Goal: Book appointment/travel/reservation

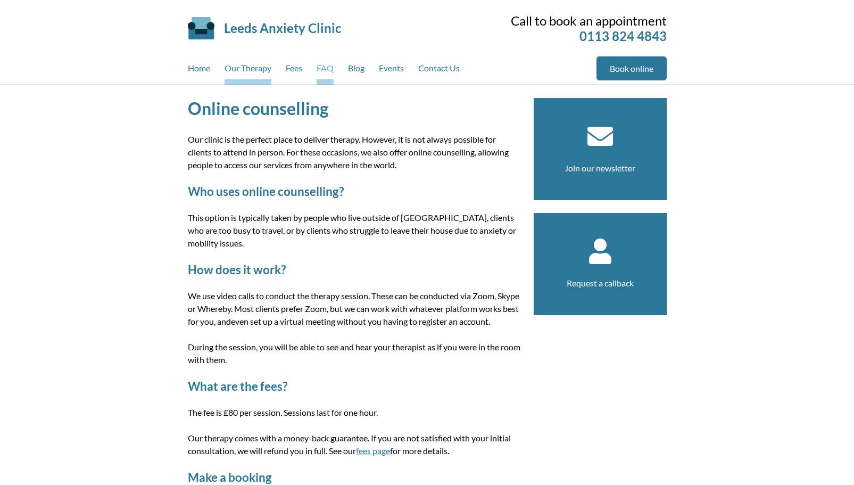
click at [320, 67] on link "FAQ" at bounding box center [325, 70] width 17 height 28
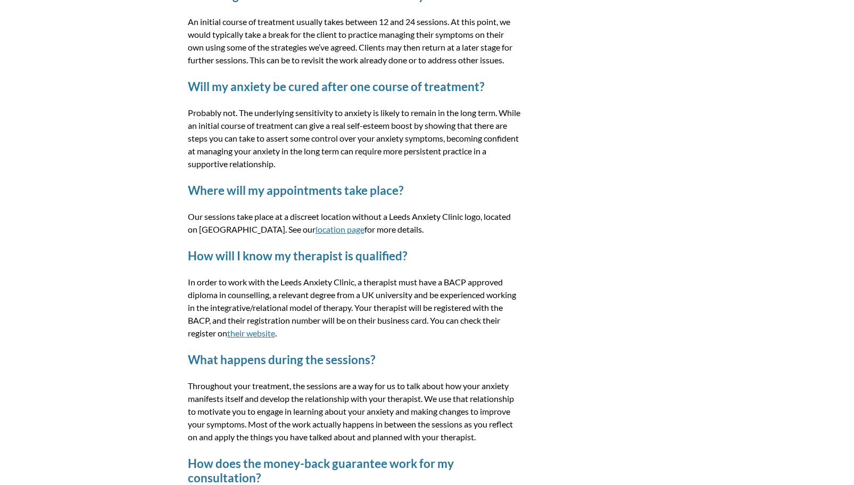
scroll to position [341, 0]
drag, startPoint x: 277, startPoint y: 226, endPoint x: 310, endPoint y: 225, distance: 32.5
click at [310, 225] on p "Our sessions take place at a discreet location without a Leeds Anxiety Clinic l…" at bounding box center [354, 224] width 333 height 26
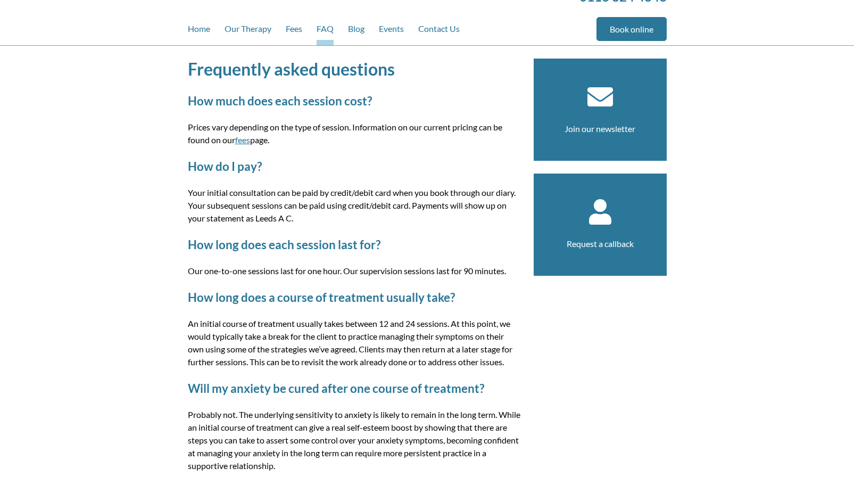
scroll to position [0, 0]
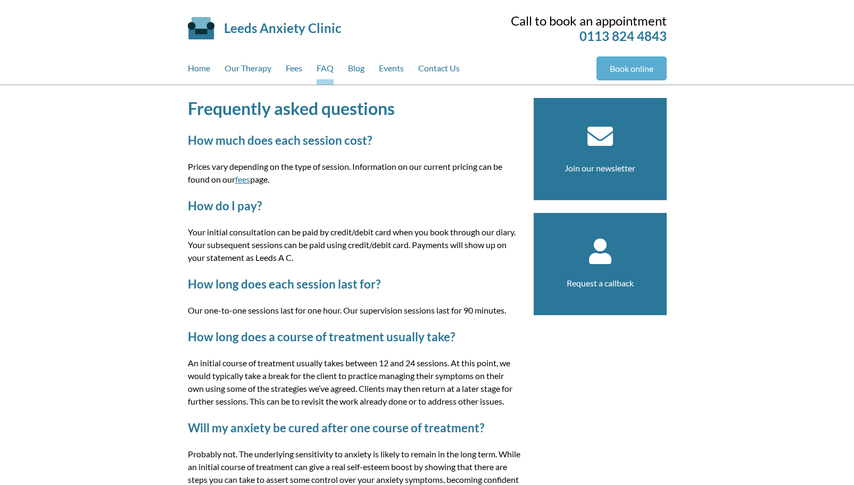
click at [620, 76] on link "Book online" at bounding box center [632, 68] width 70 height 24
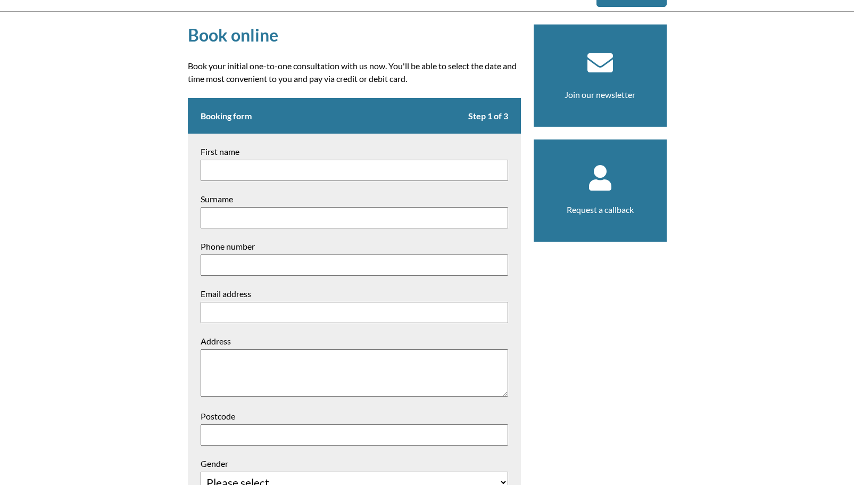
scroll to position [73, 0]
click at [258, 164] on input "First name" at bounding box center [355, 170] width 308 height 21
type input "[PERSON_NAME]"
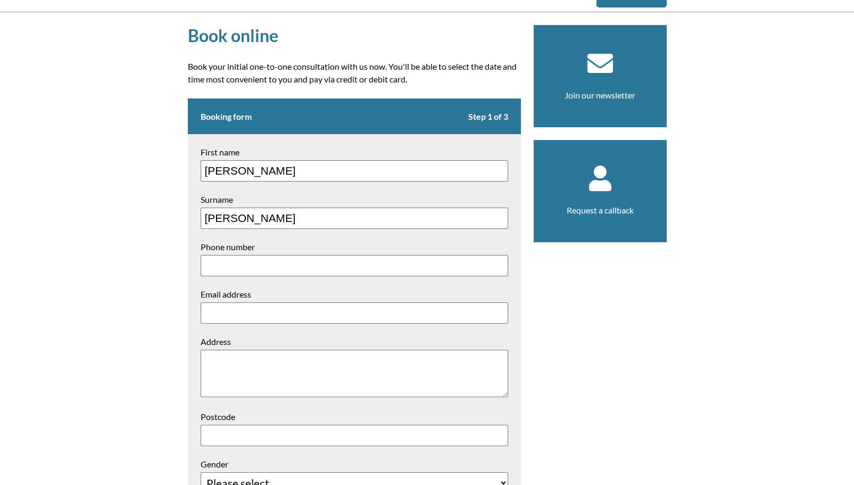
type input "07766016724"
type input "jo.oflaherty@live.com"
type textarea "6 Greenside Close"
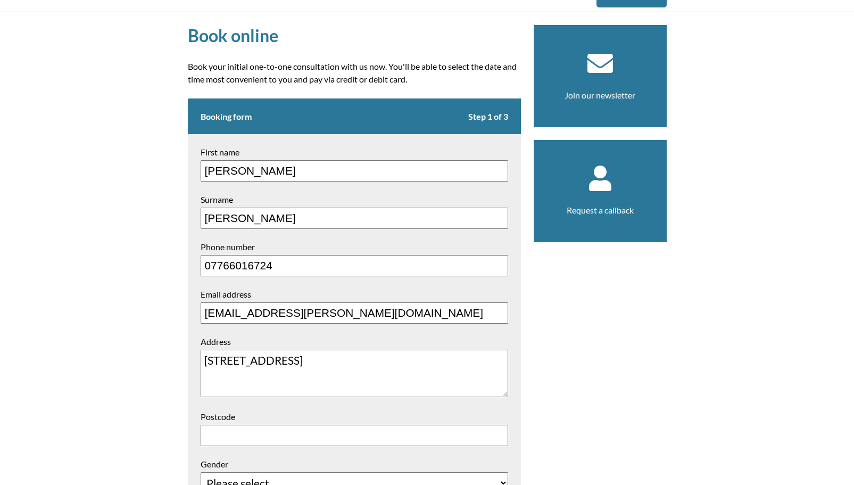
type input "LS12 4SB"
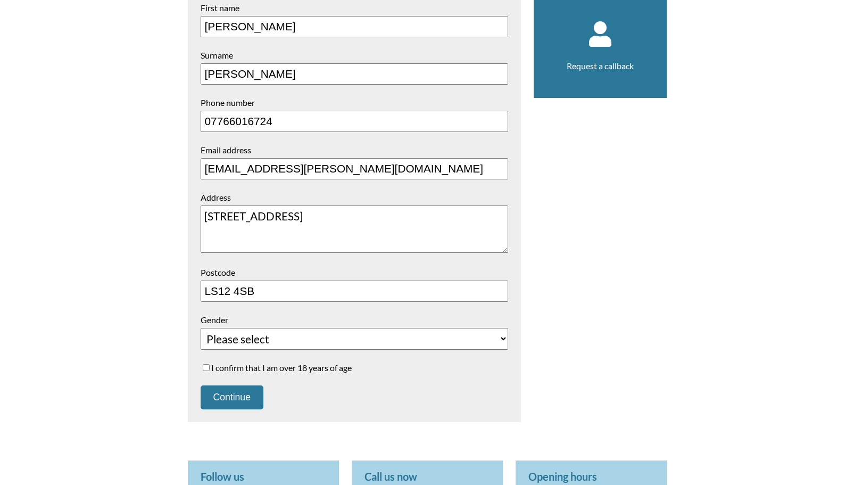
scroll to position [219, 0]
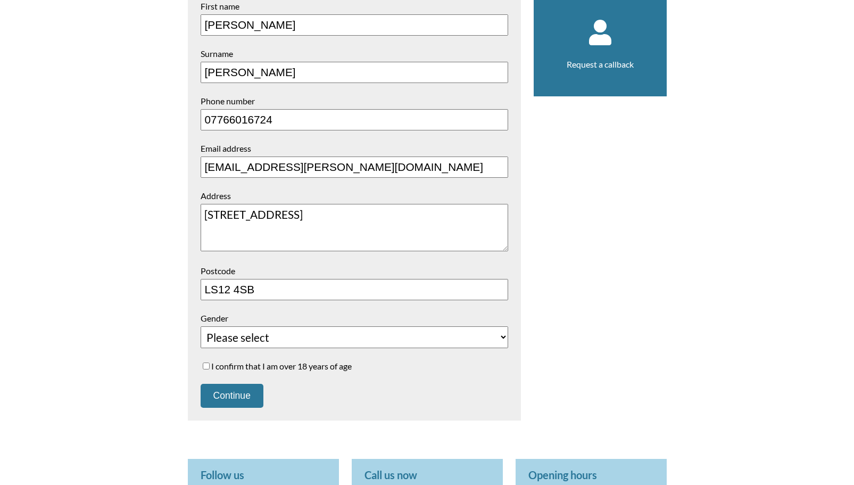
click at [238, 343] on select "Please select Female Male Unspecified Prefer not to say" at bounding box center [355, 337] width 308 height 22
select select "Female"
click at [201, 326] on select "Please select Female Male Unspecified Prefer not to say" at bounding box center [355, 337] width 308 height 22
click at [240, 366] on label "I confirm that I am over 18 years of age" at bounding box center [355, 366] width 308 height 10
click at [210, 366] on input "I confirm that I am over 18 years of age" at bounding box center [206, 365] width 7 height 7
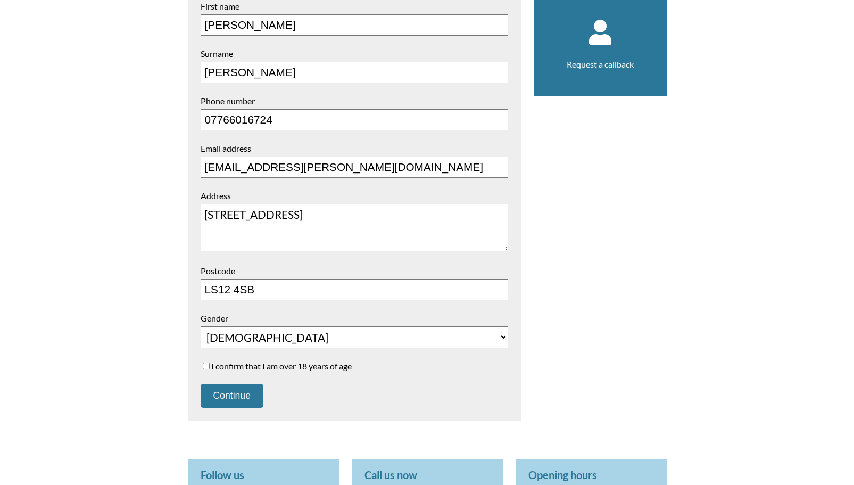
checkbox input "true"
click at [235, 397] on button "Continue" at bounding box center [232, 396] width 63 height 24
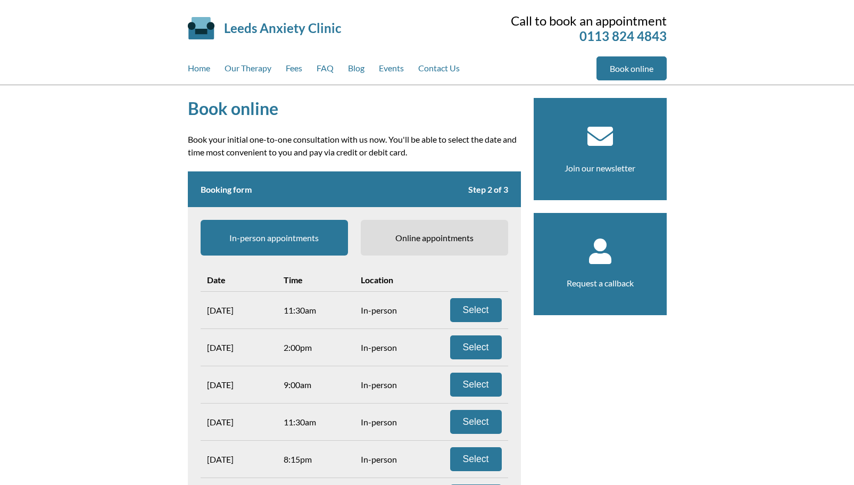
click at [239, 29] on link "Leeds Anxiety Clinic" at bounding box center [282, 27] width 117 height 15
